Goal: Task Accomplishment & Management: Manage account settings

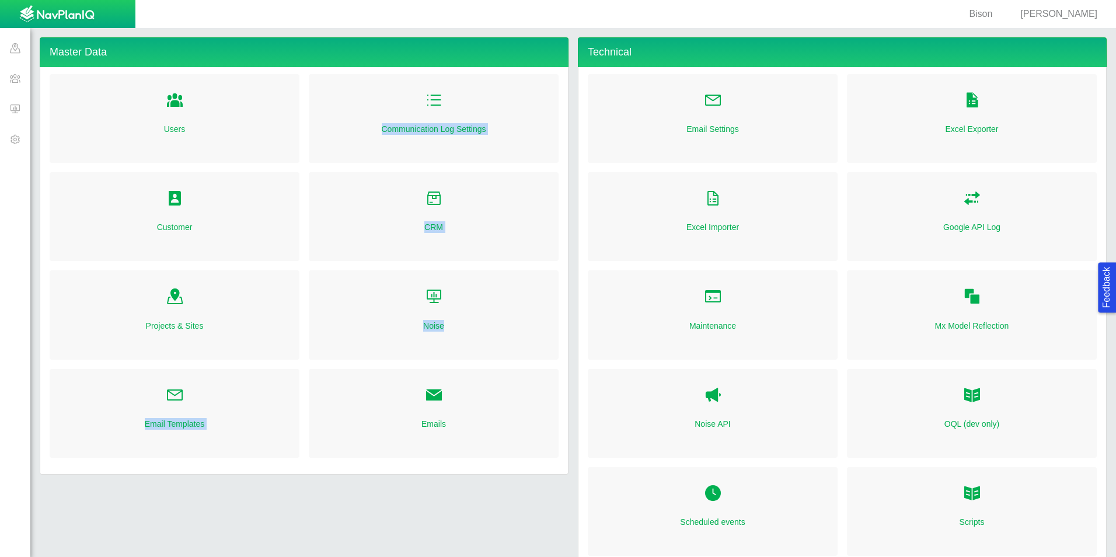
drag, startPoint x: 183, startPoint y: 396, endPoint x: 395, endPoint y: 392, distance: 212.5
click at [395, 392] on div "Users Customer Projects & Sites Email Templates Communication Log Settings CRM …" at bounding box center [304, 270] width 518 height 393
drag, startPoint x: 395, startPoint y: 392, endPoint x: 435, endPoint y: 393, distance: 40.3
click at [435, 393] on span "Folder Open Icon" at bounding box center [434, 395] width 18 height 18
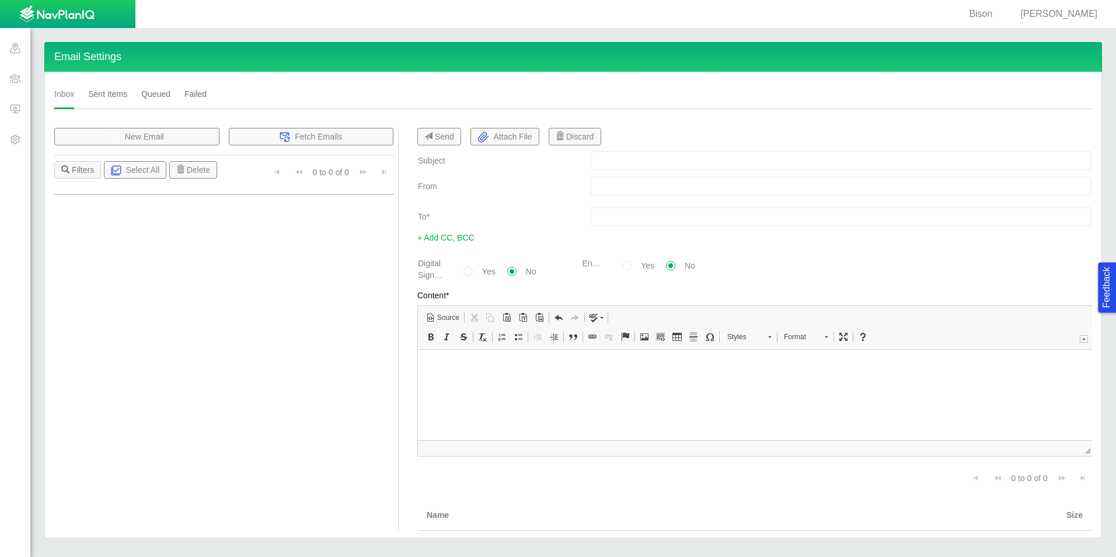
click at [97, 95] on link "Sent Items" at bounding box center [107, 94] width 39 height 30
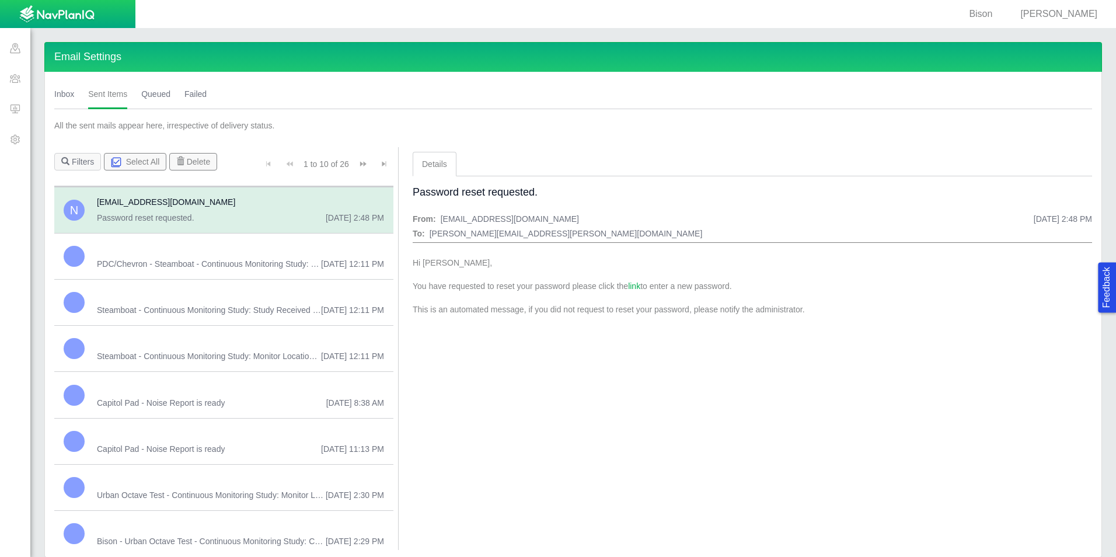
click at [218, 493] on span "Urban Octave Test - Continuous Monitoring Study: Monitor Location Responses fro…" at bounding box center [211, 495] width 229 height 12
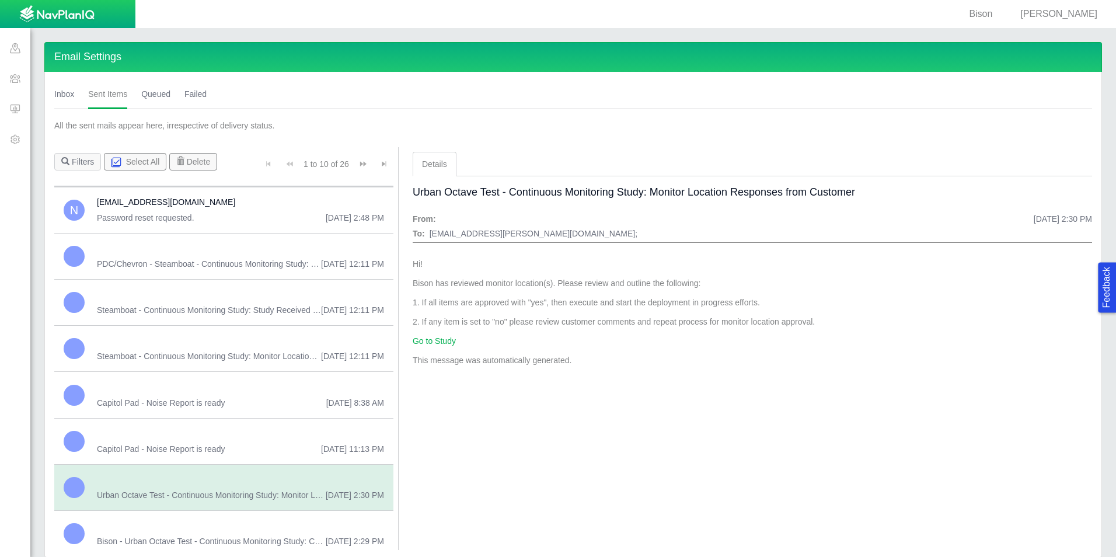
click at [1088, 16] on span "[PERSON_NAME]" at bounding box center [1058, 14] width 77 height 10
select select "42784196460096832"
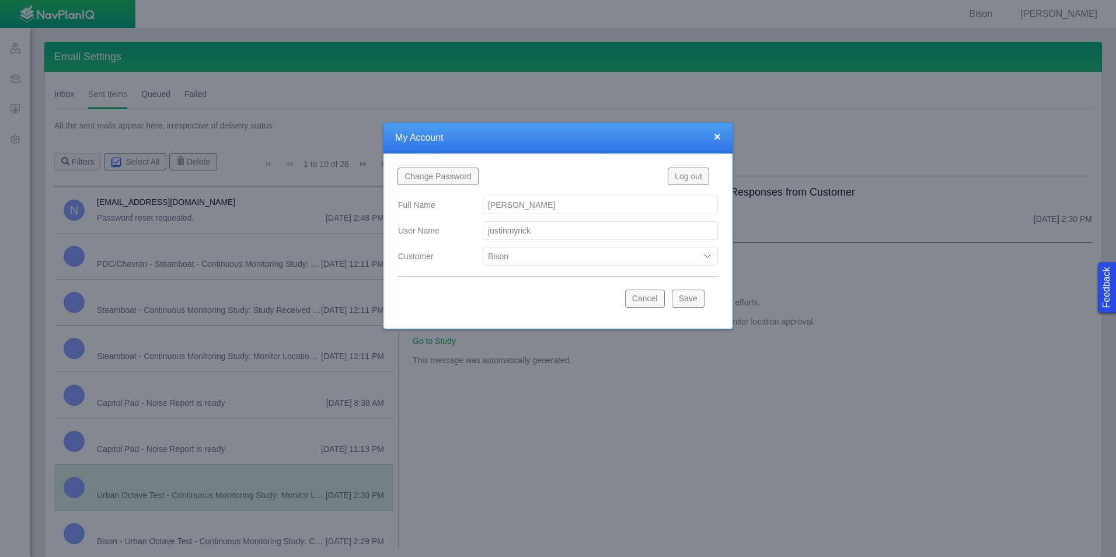
click at [691, 180] on button "Log out" at bounding box center [688, 177] width 41 height 18
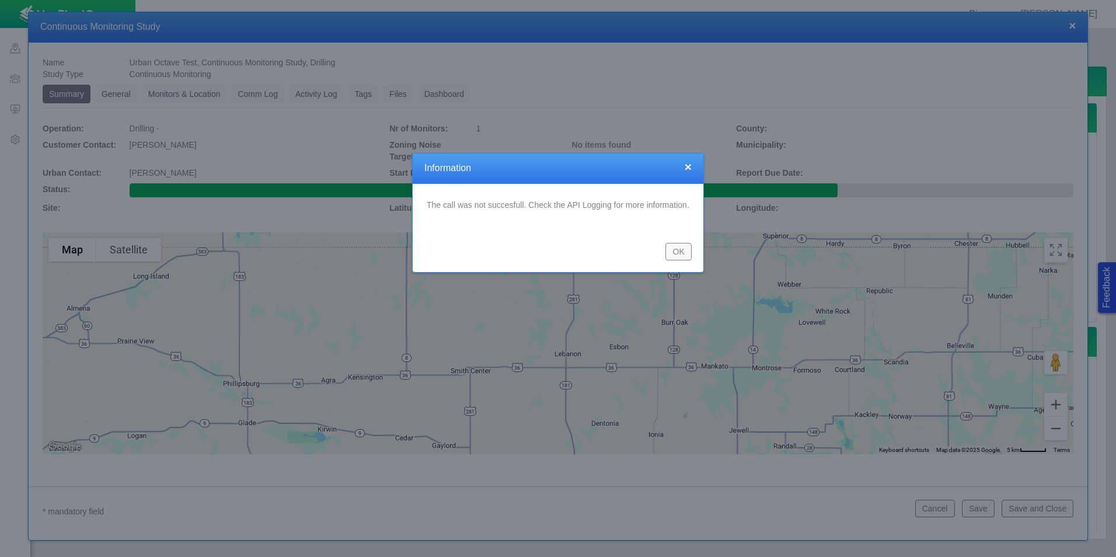
type textarea "x"
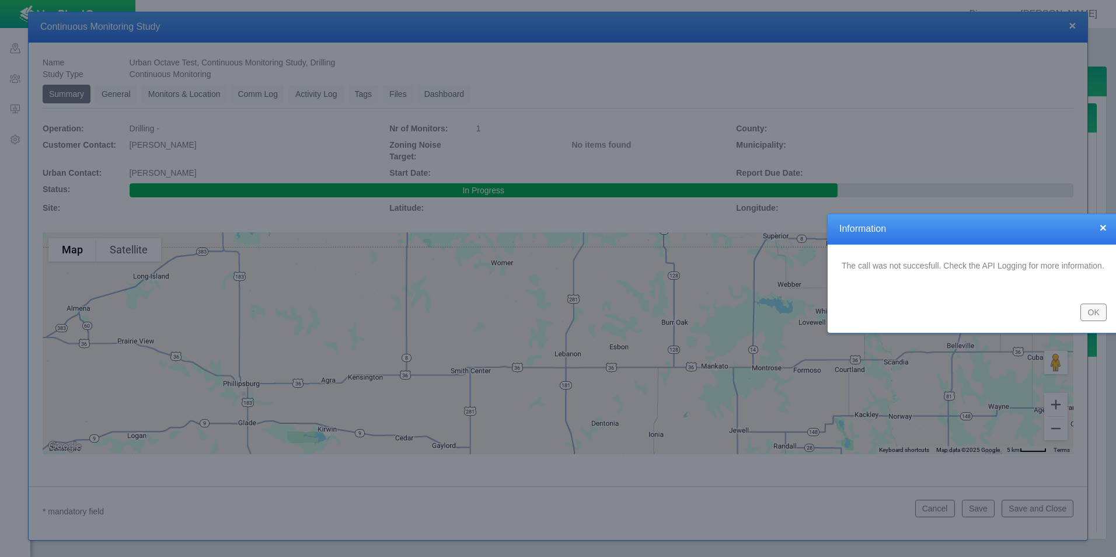
drag, startPoint x: 652, startPoint y: 165, endPoint x: 1030, endPoint y: 233, distance: 383.7
click at [1028, 233] on h4 "Information" at bounding box center [972, 229] width 267 height 12
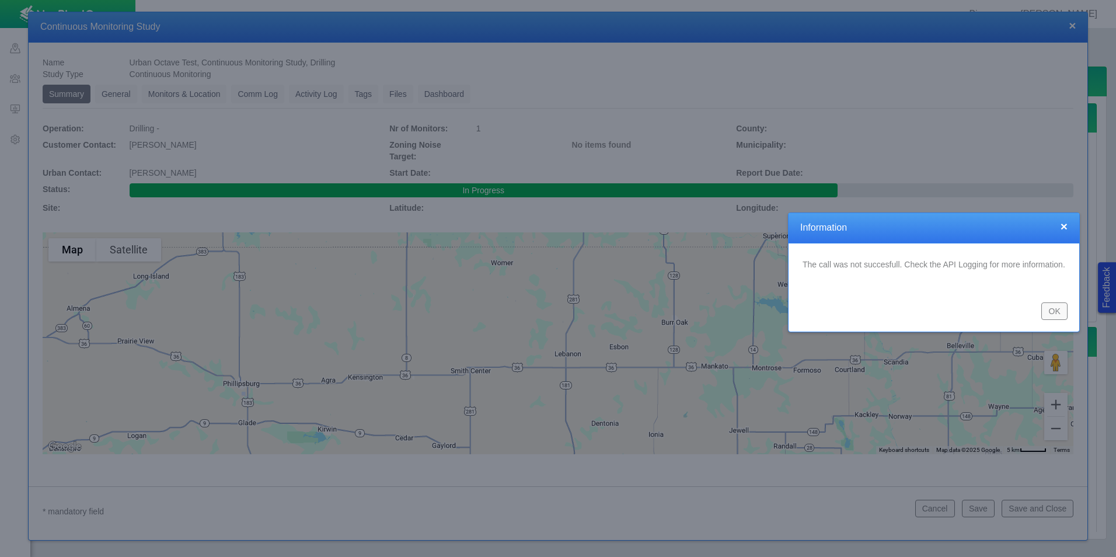
click at [1062, 228] on button "×" at bounding box center [1063, 226] width 7 height 12
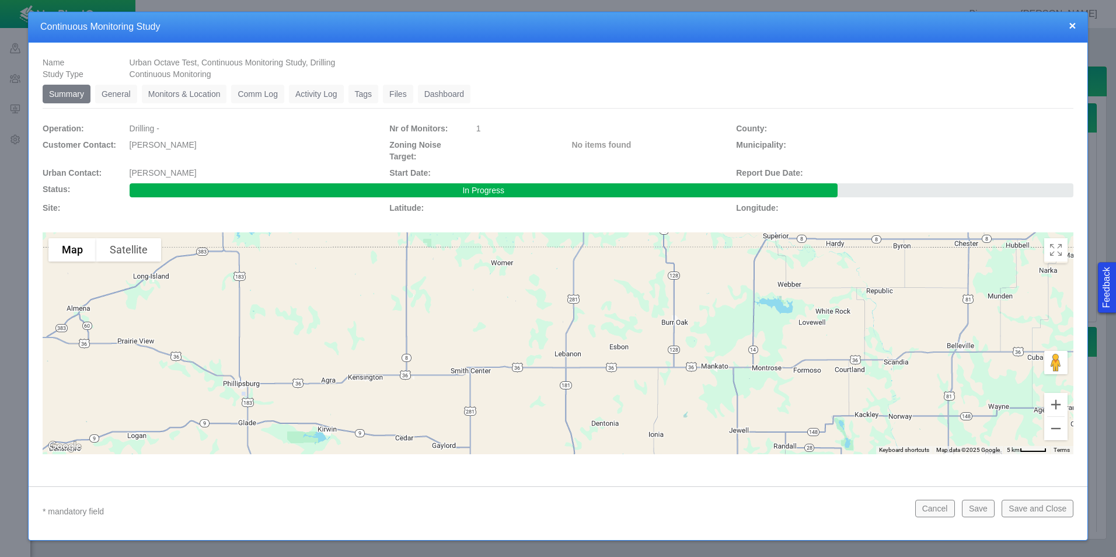
click at [895, 23] on h4 "Continuous Monitoring Study" at bounding box center [557, 27] width 1035 height 12
click at [1073, 23] on button "×" at bounding box center [1072, 25] width 7 height 12
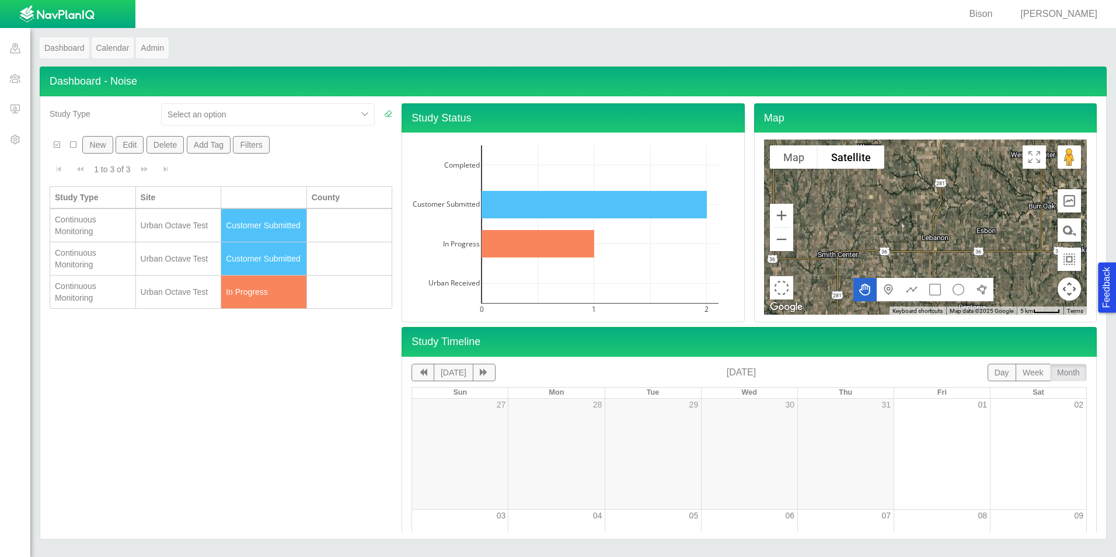
click at [807, 12] on div "[PERSON_NAME]" at bounding box center [553, 14] width 1107 height 28
click at [944, 16] on div "[PERSON_NAME]" at bounding box center [553, 14] width 1107 height 28
click at [16, 141] on span at bounding box center [15, 139] width 30 height 30
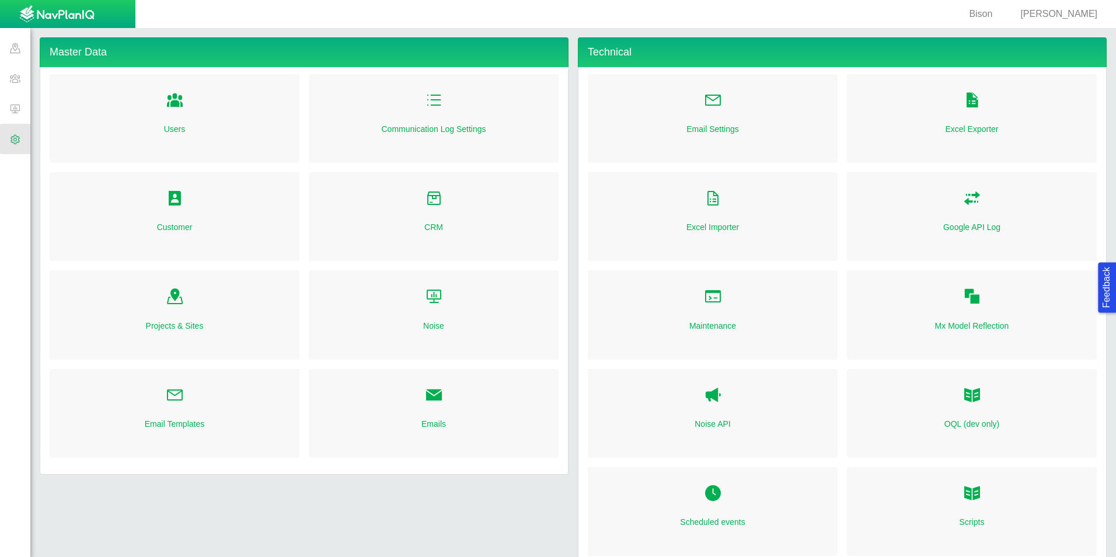
click at [709, 113] on div "Email Settings" at bounding box center [713, 118] width 250 height 89
type input "20000"
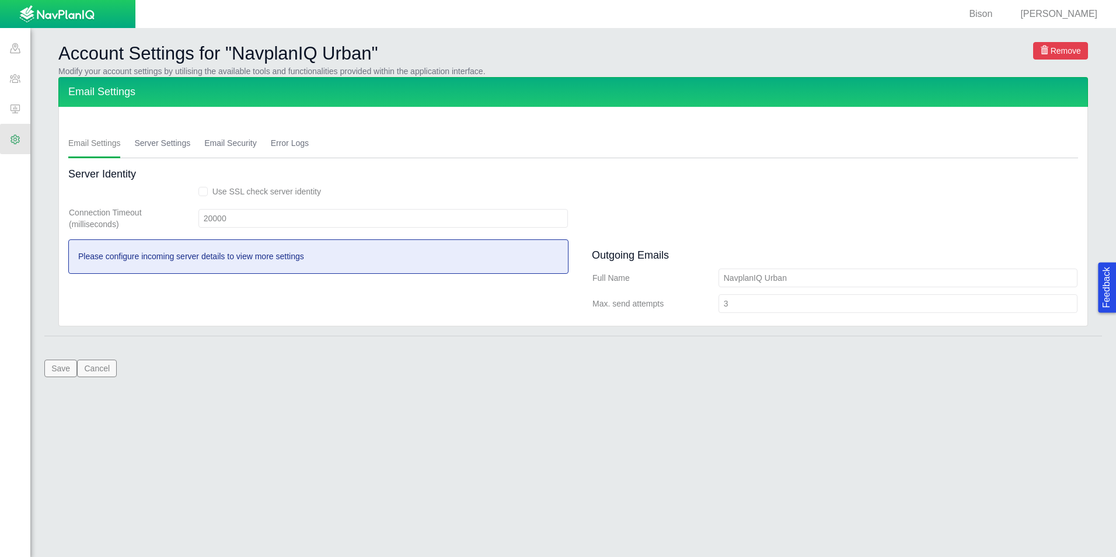
click at [16, 137] on span at bounding box center [15, 139] width 30 height 30
